Goal: Task Accomplishment & Management: Complete application form

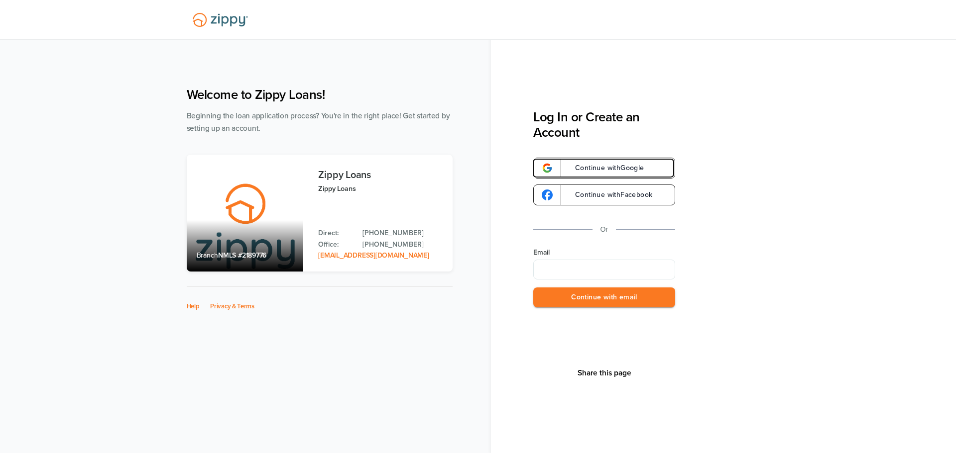
click at [542, 169] on img at bounding box center [547, 168] width 11 height 11
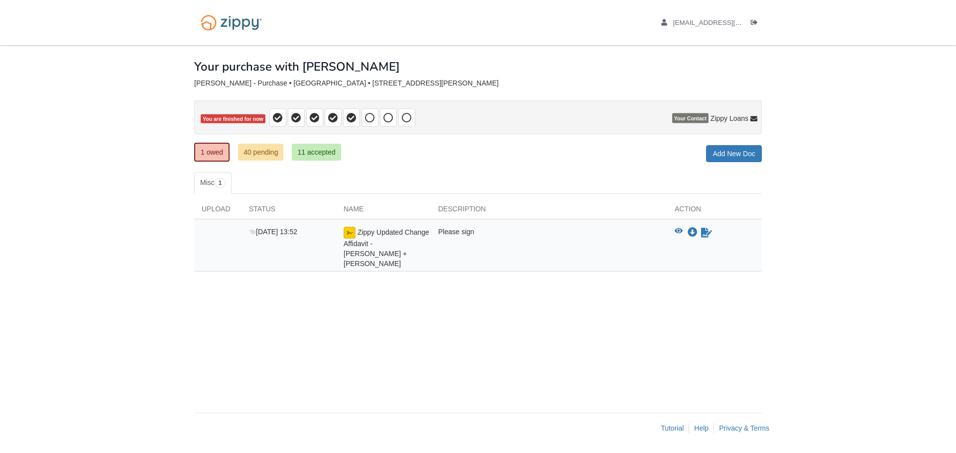
click at [373, 246] on span "Zippy Updated Change Affidavit - [PERSON_NAME] + [PERSON_NAME]" at bounding box center [386, 247] width 86 height 39
click at [349, 230] on img at bounding box center [349, 233] width 12 height 12
click at [349, 232] on img at bounding box center [349, 233] width 12 height 12
click at [351, 234] on img at bounding box center [349, 233] width 12 height 12
click at [703, 232] on icon "Sign Form" at bounding box center [706, 233] width 11 height 10
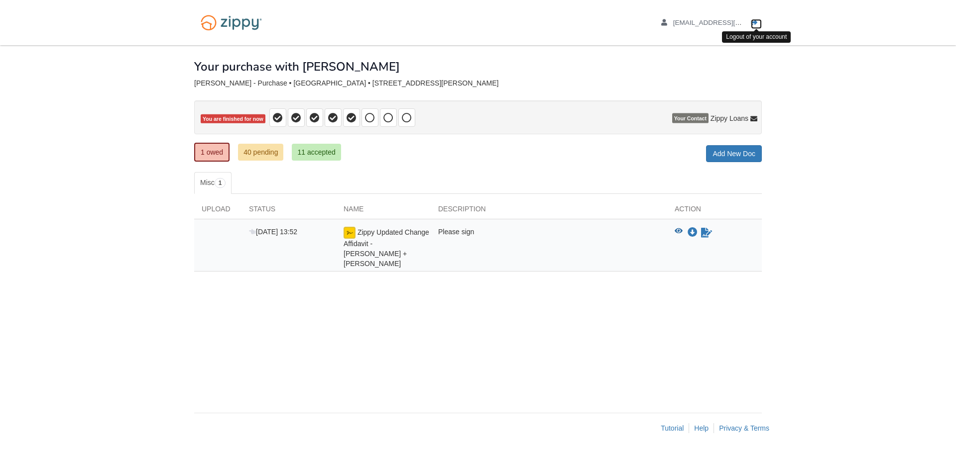
click at [754, 22] on icon "Log out" at bounding box center [754, 22] width 7 height 7
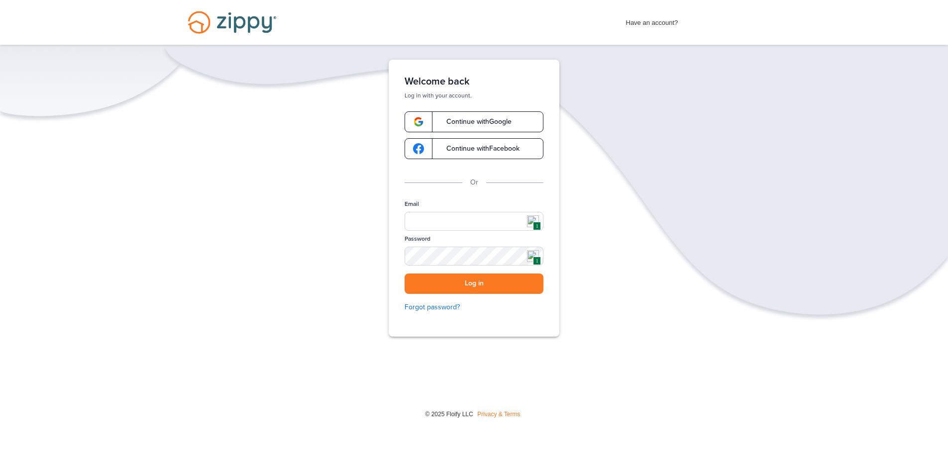
click at [537, 220] on img at bounding box center [533, 222] width 12 height 12
type input "**********"
click at [472, 282] on button "Log in" at bounding box center [474, 284] width 139 height 20
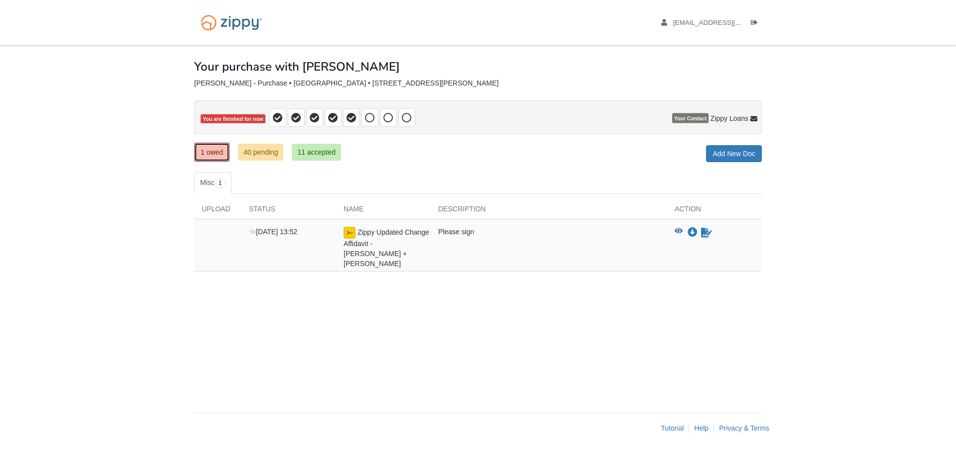
click at [211, 150] on link "1 owed" at bounding box center [211, 152] width 35 height 19
click at [203, 152] on link "1 owed" at bounding box center [211, 152] width 35 height 19
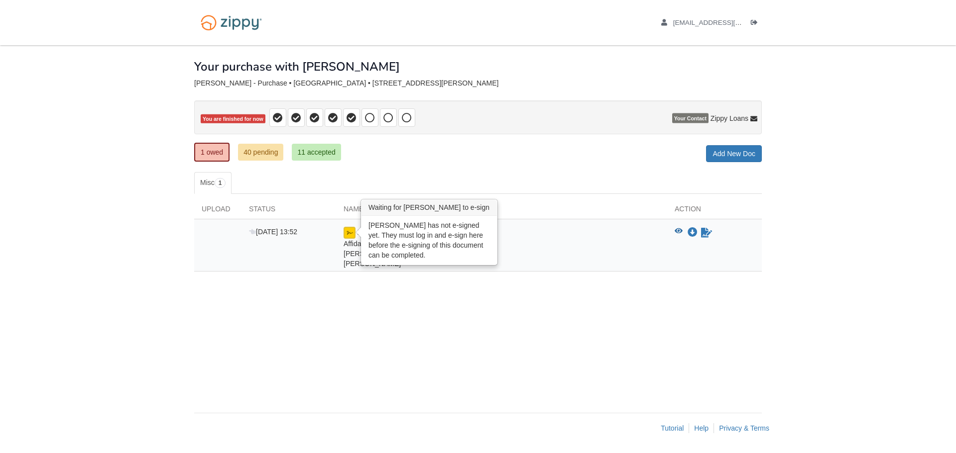
click at [346, 234] on img at bounding box center [349, 233] width 12 height 12
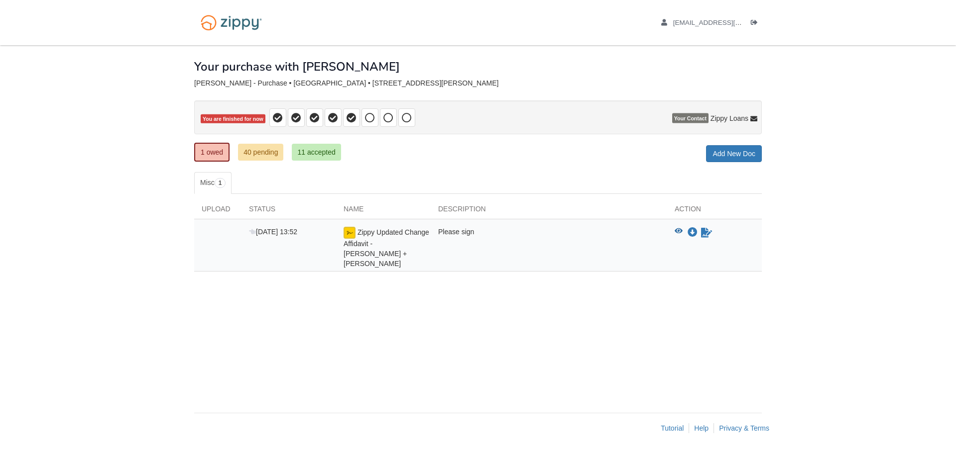
click at [498, 300] on div "× × × Pending Add Document Notice document will be included in the email sent t…" at bounding box center [477, 224] width 567 height 358
click at [678, 231] on icon "View Zippy Updated Change Affidavit - Nathaniel Monteiro + Vicki Monteiro" at bounding box center [678, 231] width 8 height 7
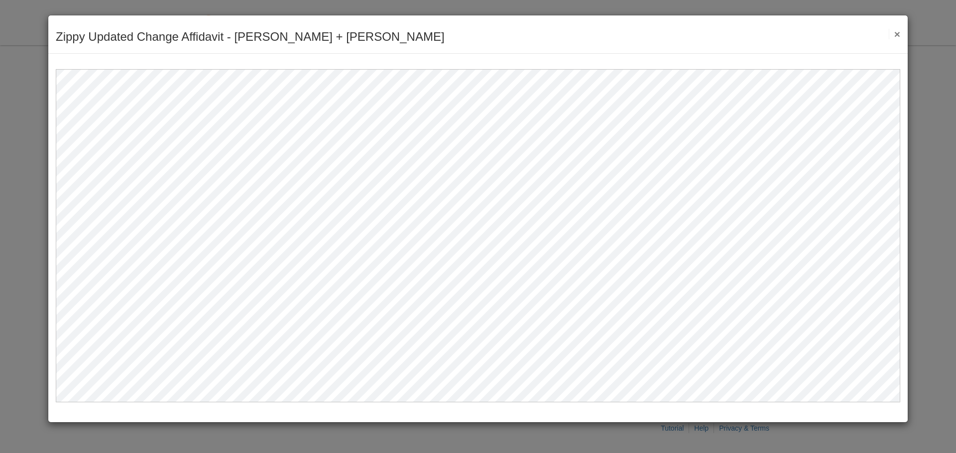
drag, startPoint x: 945, startPoint y: 257, endPoint x: 911, endPoint y: 271, distance: 36.8
click at [945, 257] on div "Zippy Updated Change Affidavit - [PERSON_NAME] + [PERSON_NAME] Save Cancel Prev…" at bounding box center [478, 226] width 956 height 453
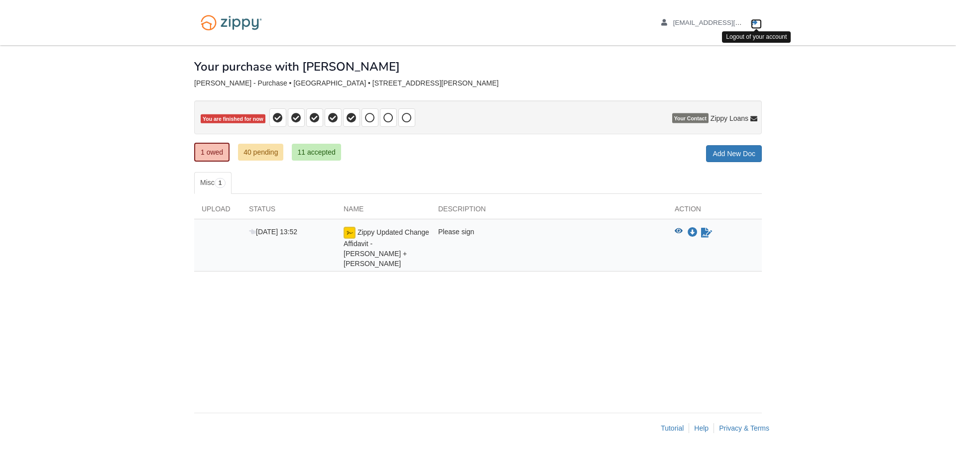
click at [752, 20] on icon "Log out" at bounding box center [754, 22] width 7 height 7
